Goal: Task Accomplishment & Management: Manage account settings

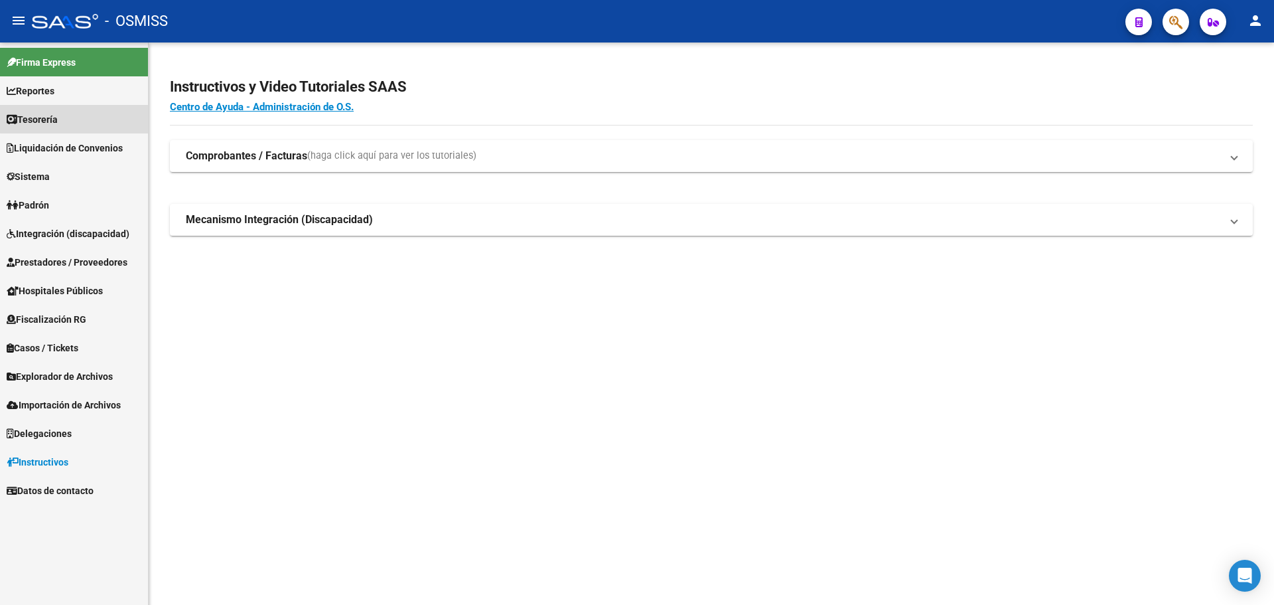
click at [95, 113] on link "Tesorería" at bounding box center [74, 119] width 148 height 29
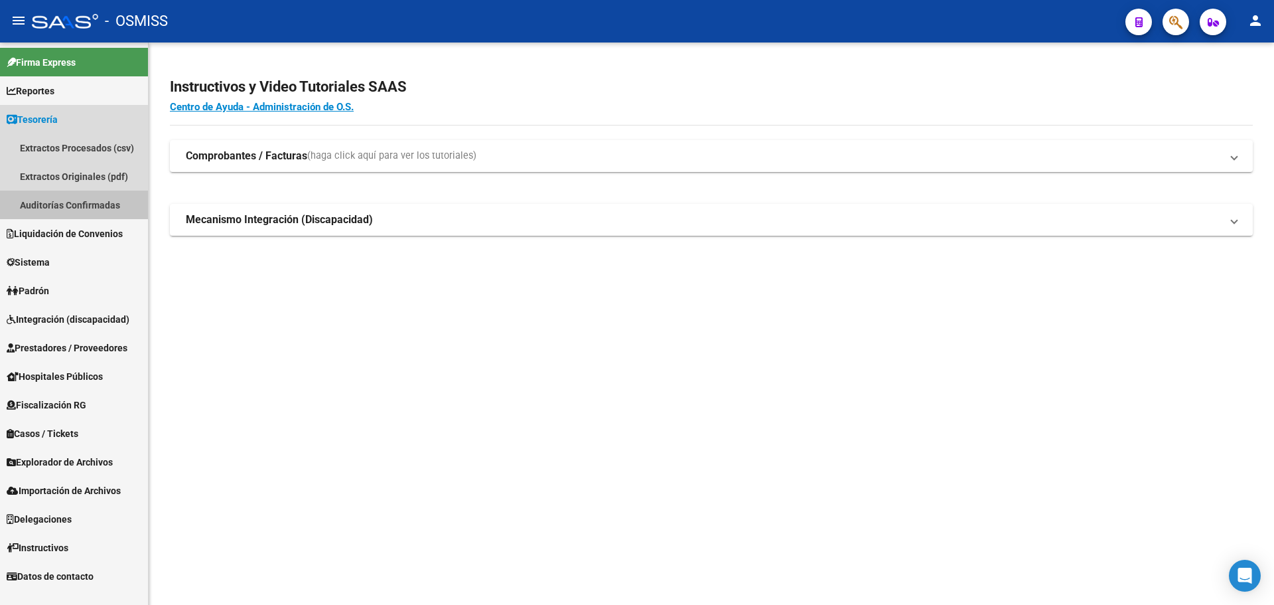
click at [80, 204] on link "Auditorías Confirmadas" at bounding box center [74, 204] width 148 height 29
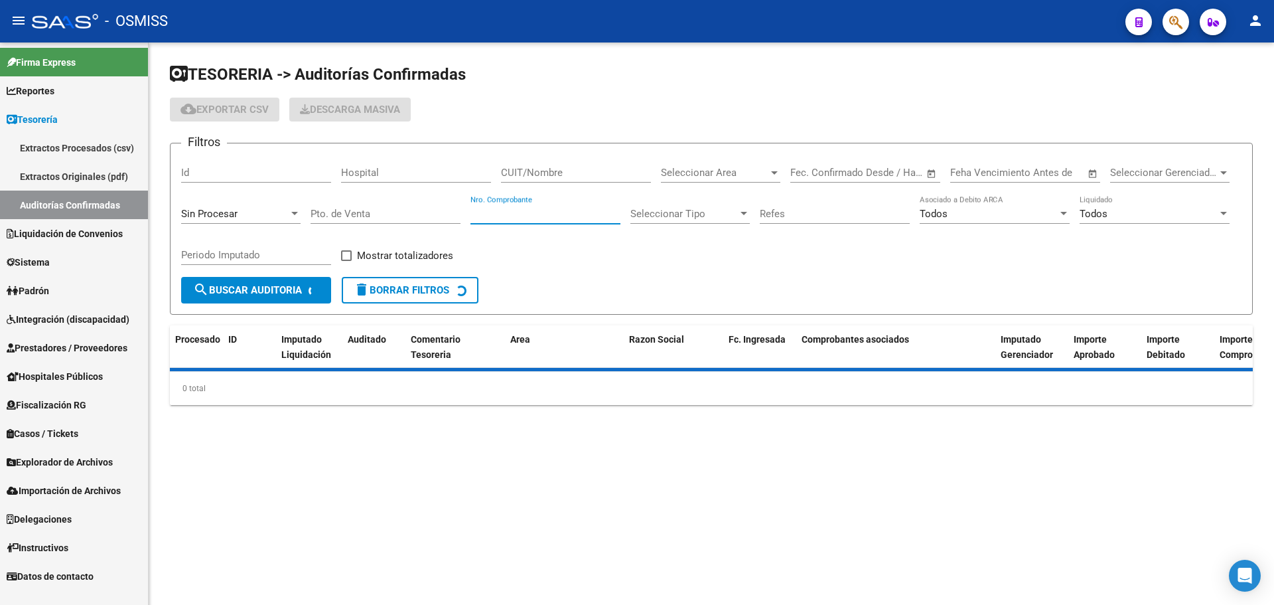
click at [524, 214] on input "Nro. Comprobante" at bounding box center [546, 214] width 150 height 12
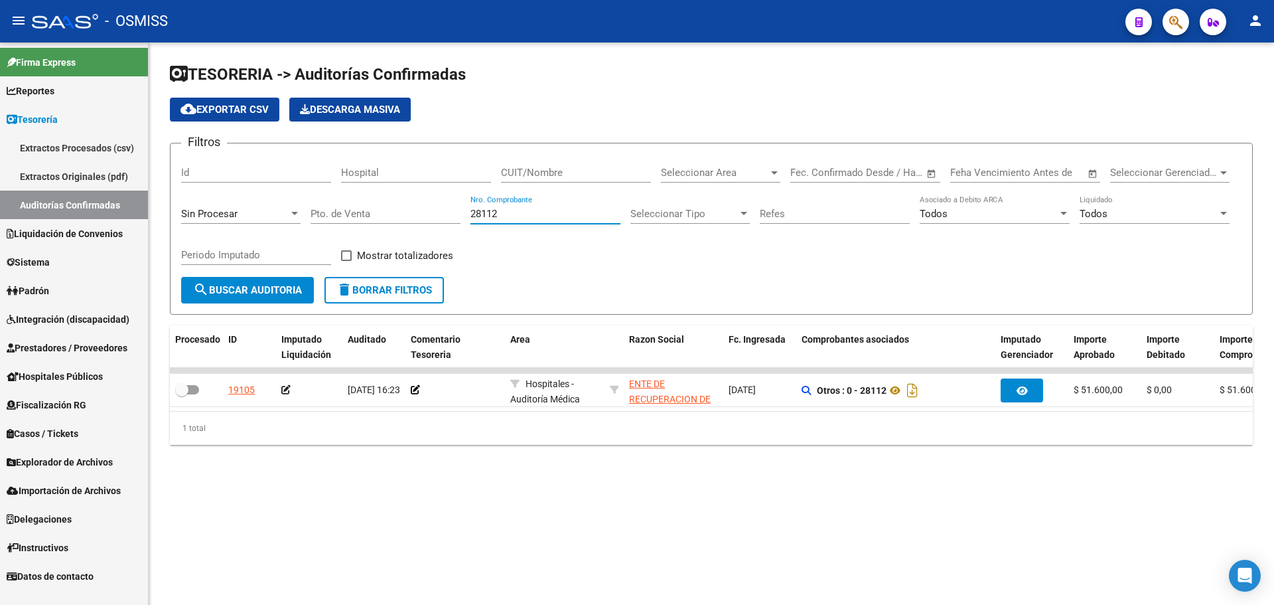
type input "28112"
click at [492, 532] on mat-sidenav-content "TESORERIA -> Auditorías Confirmadas cloud_download Exportar CSV Descarga Masiva…" at bounding box center [712, 323] width 1126 height 562
click at [480, 520] on mat-sidenav-content "TESORERIA -> Auditorías Confirmadas cloud_download Exportar CSV Descarga Masiva…" at bounding box center [712, 323] width 1126 height 562
click at [475, 507] on mat-sidenav-content "TESORERIA -> Auditorías Confirmadas cloud_download Exportar CSV Descarga Masiva…" at bounding box center [712, 323] width 1126 height 562
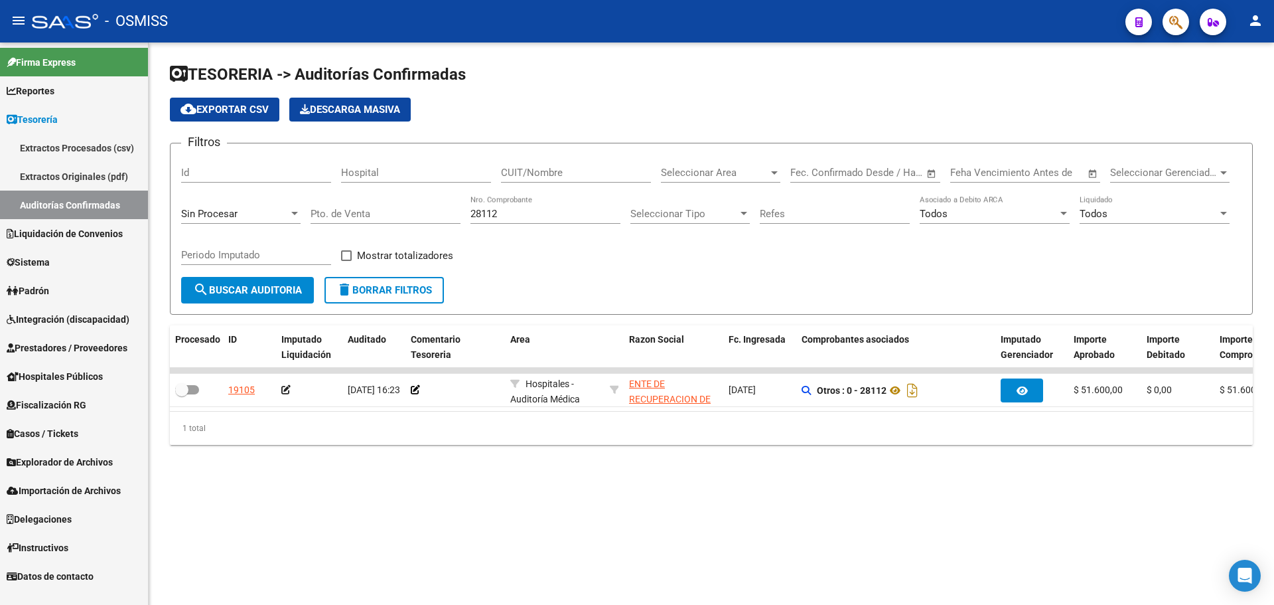
click at [607, 271] on div "Filtros Id Hospital CUIT/Nombre Seleccionar Area Seleccionar Area Start date – …" at bounding box center [711, 215] width 1061 height 123
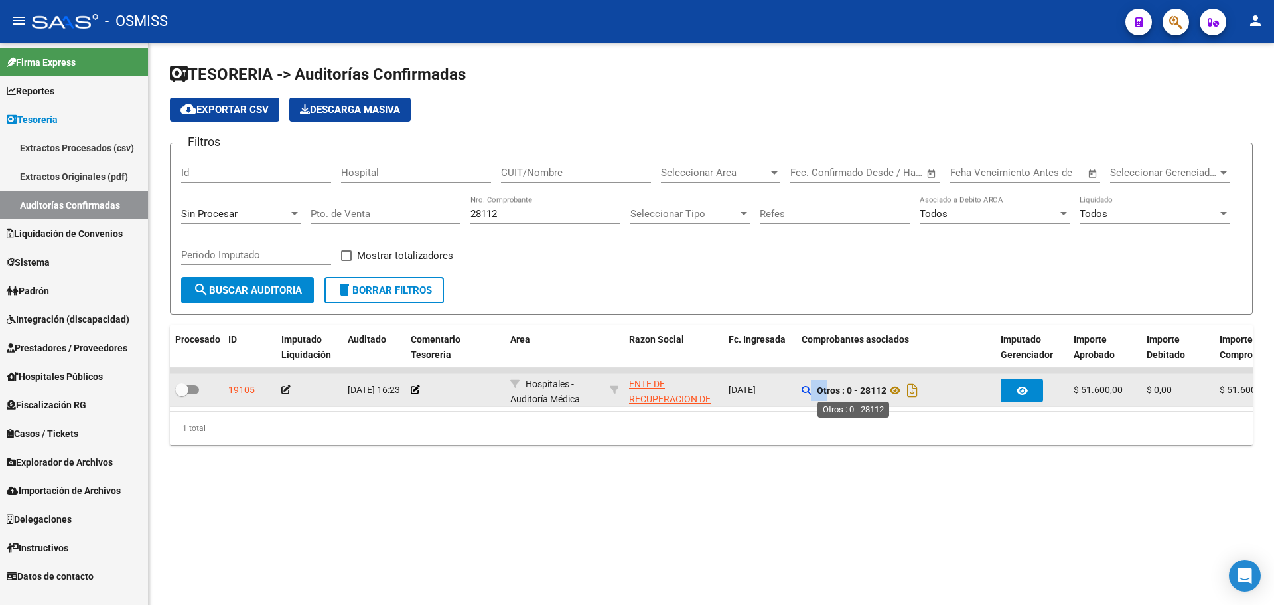
drag, startPoint x: 811, startPoint y: 391, endPoint x: 826, endPoint y: 392, distance: 14.6
click at [826, 392] on div "Otros : 0 - 28112" at bounding box center [896, 390] width 188 height 21
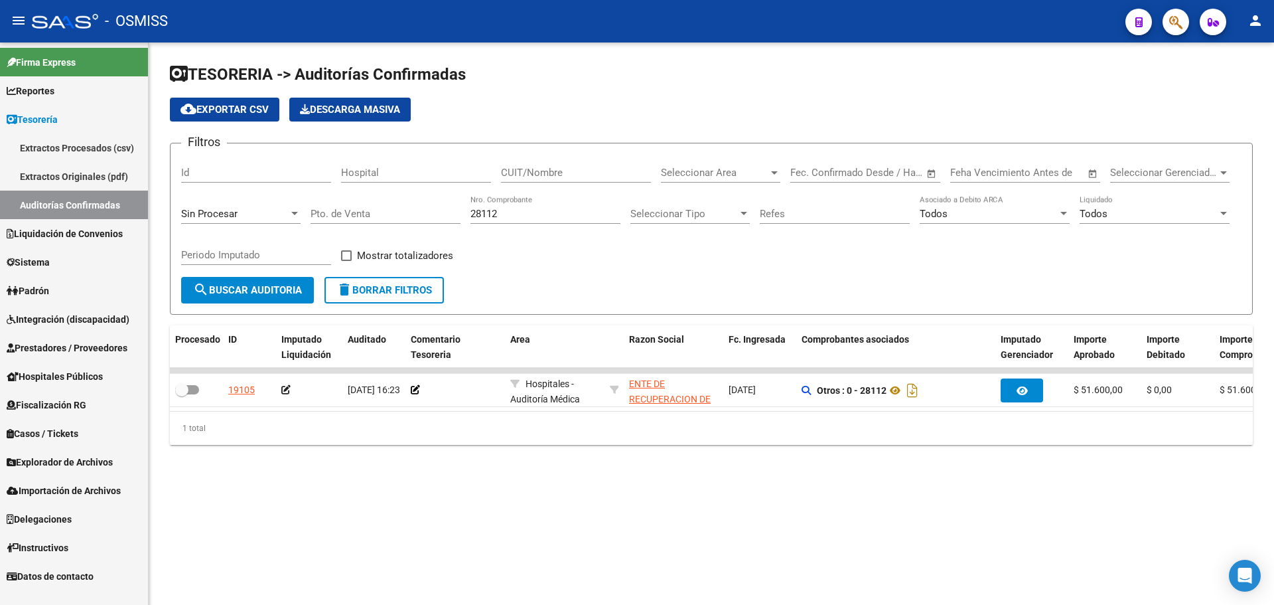
click at [824, 473] on div "TESORERIA -> Auditorías Confirmadas cloud_download Exportar CSV Descarga Masiva…" at bounding box center [712, 264] width 1126 height 445
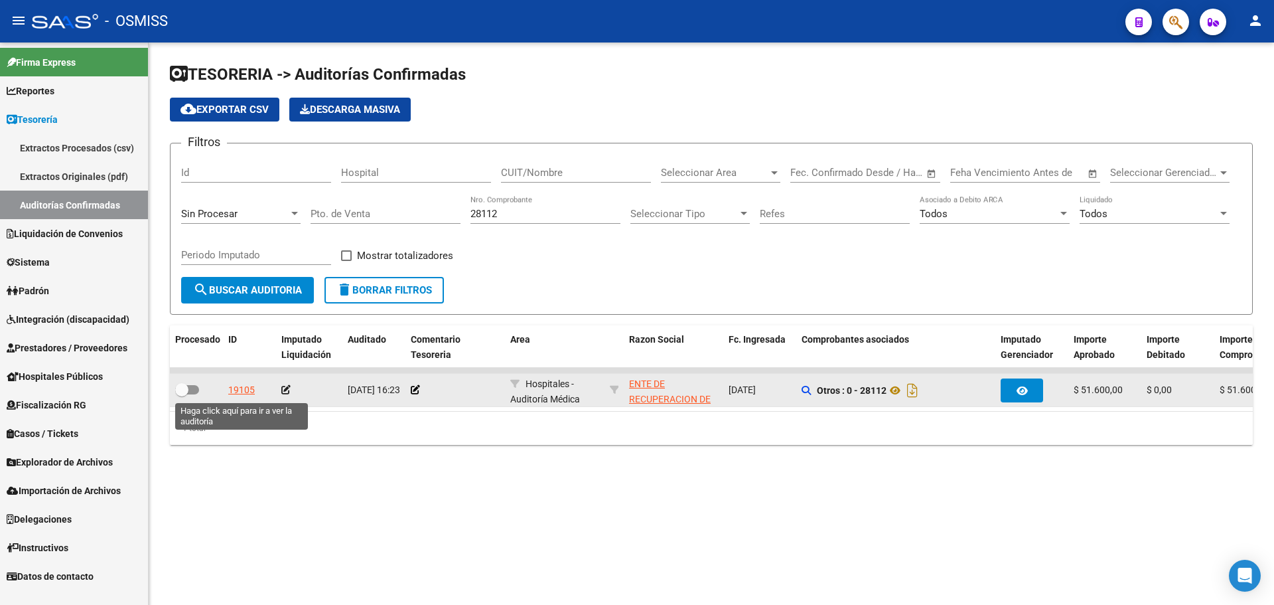
click at [250, 392] on div "19105" at bounding box center [241, 389] width 27 height 15
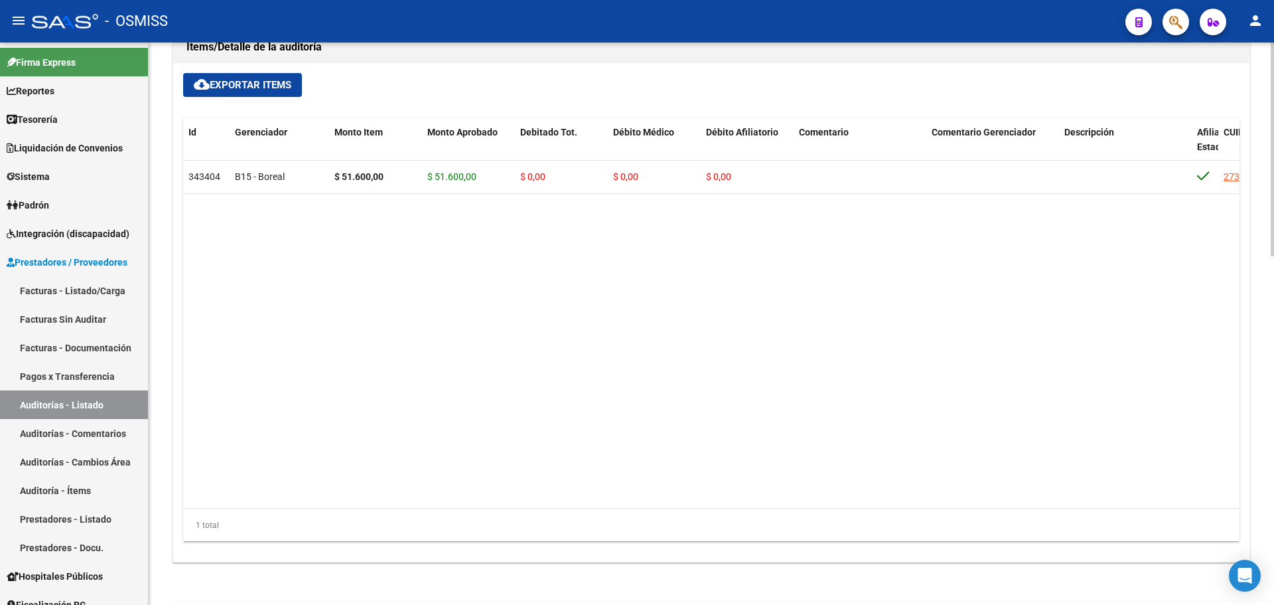
scroll to position [915, 0]
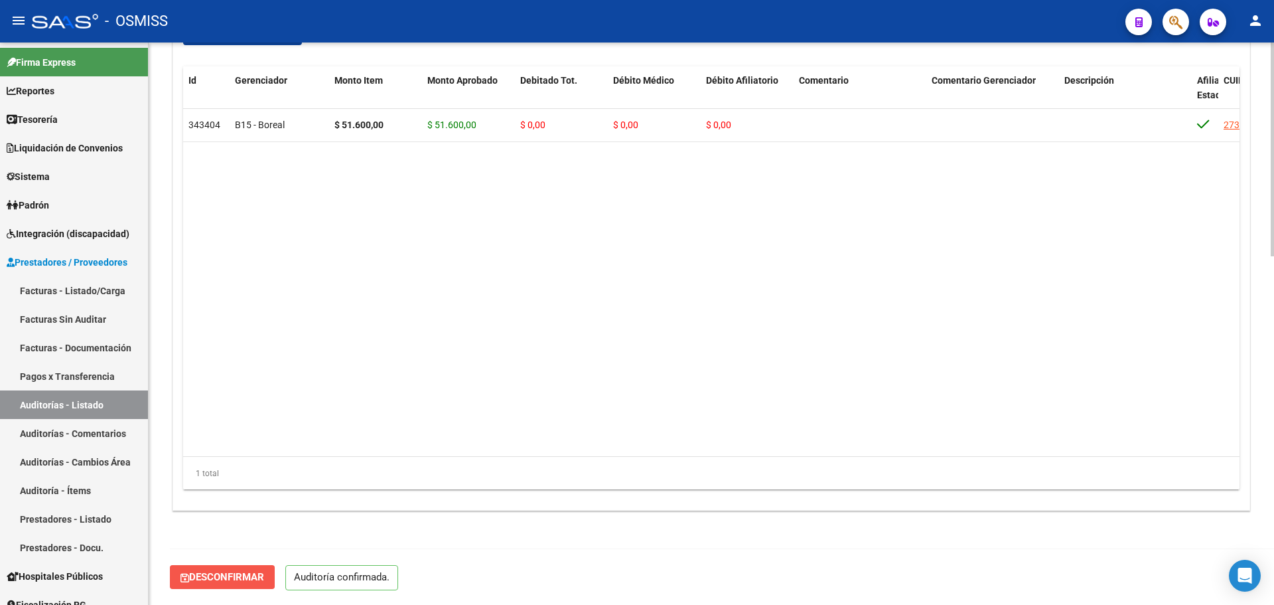
click at [220, 575] on span "Desconfirmar" at bounding box center [223, 577] width 84 height 12
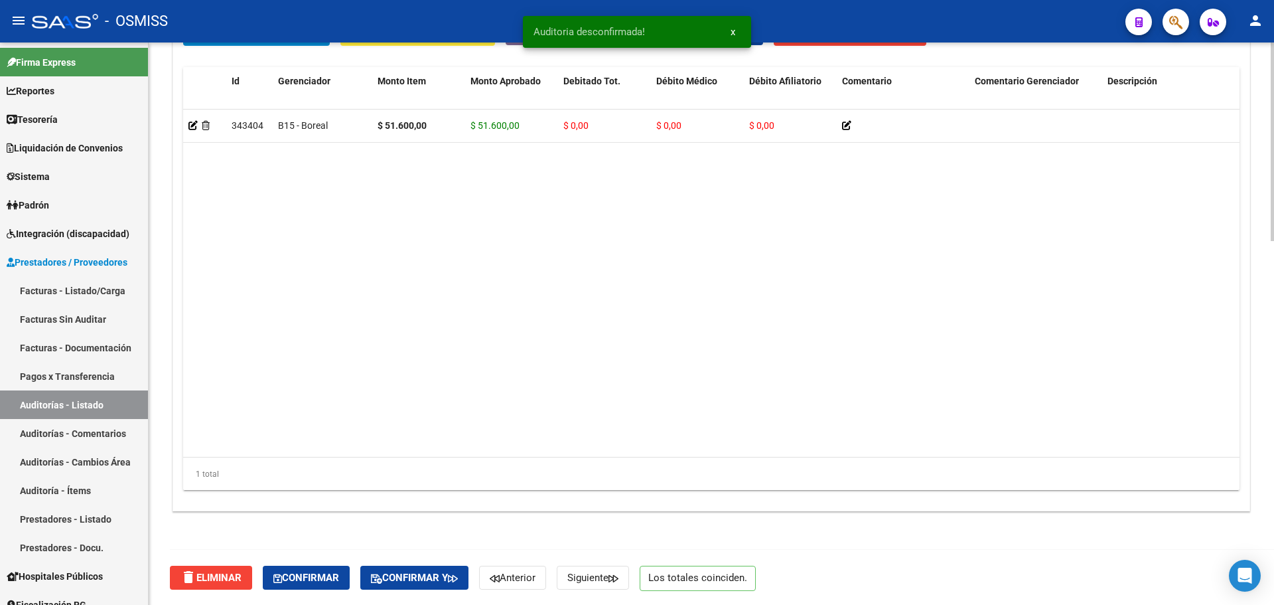
scroll to position [700, 0]
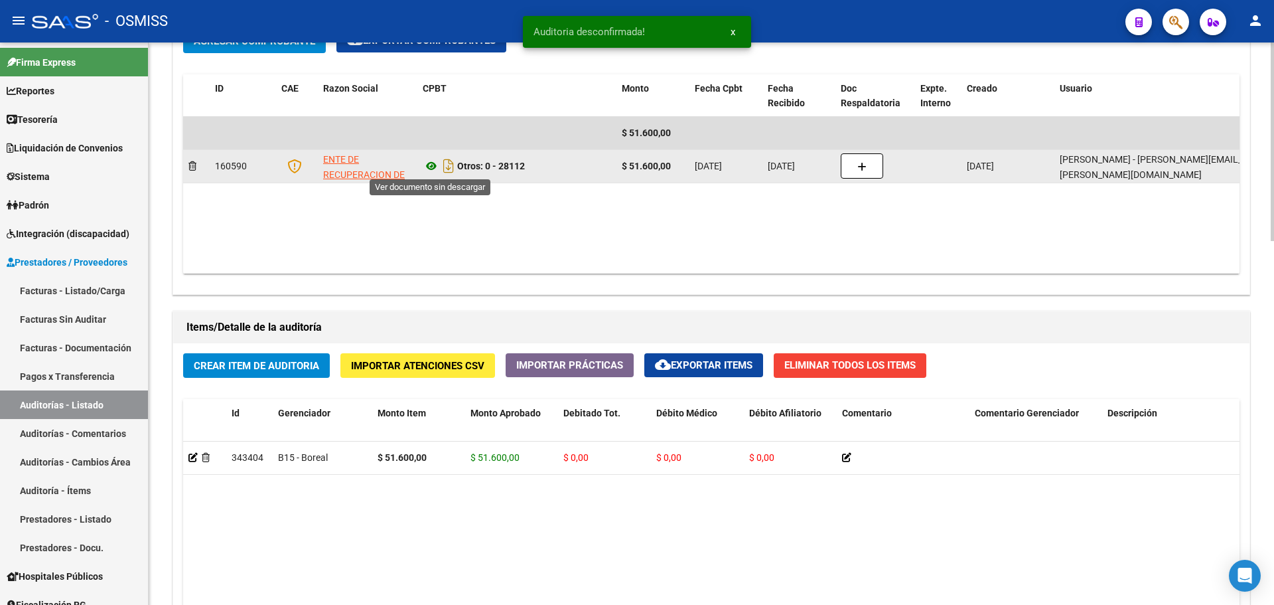
click at [431, 163] on icon at bounding box center [431, 166] width 17 height 16
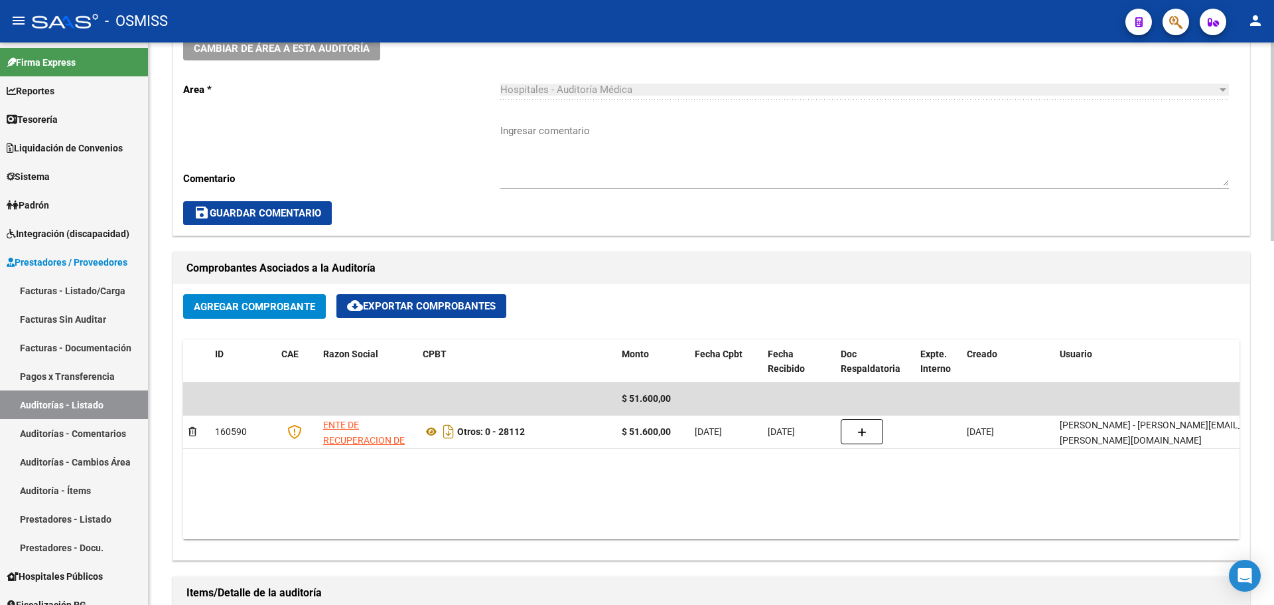
scroll to position [169, 0]
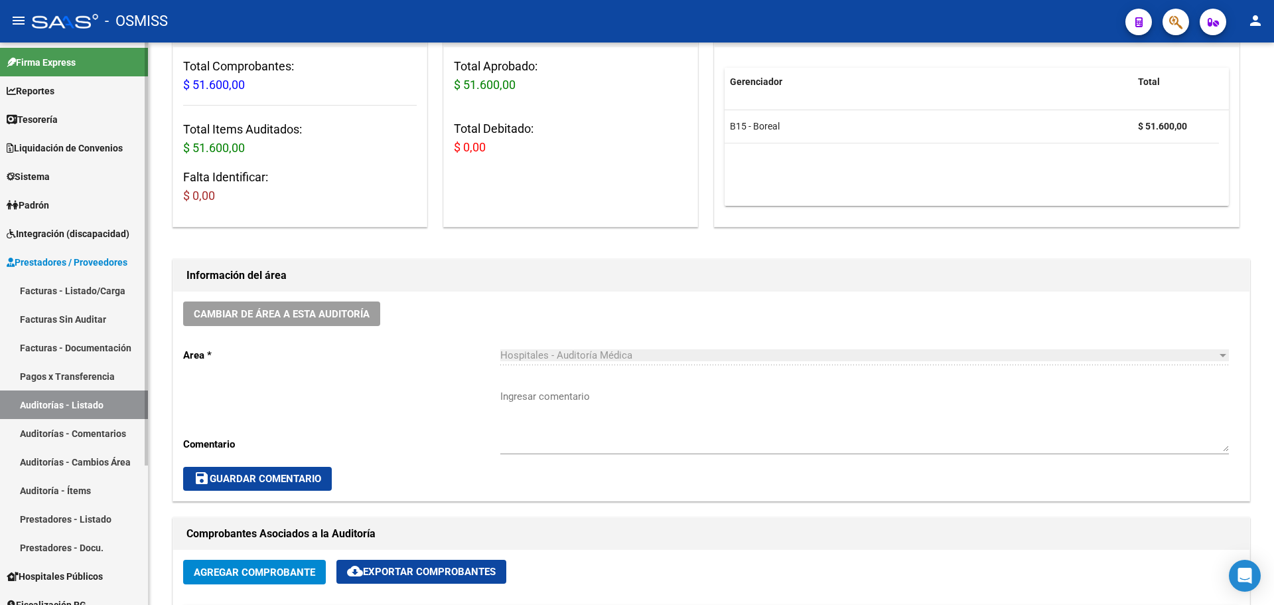
click at [71, 119] on link "Tesorería" at bounding box center [74, 119] width 148 height 29
